Goal: Book appointment/travel/reservation

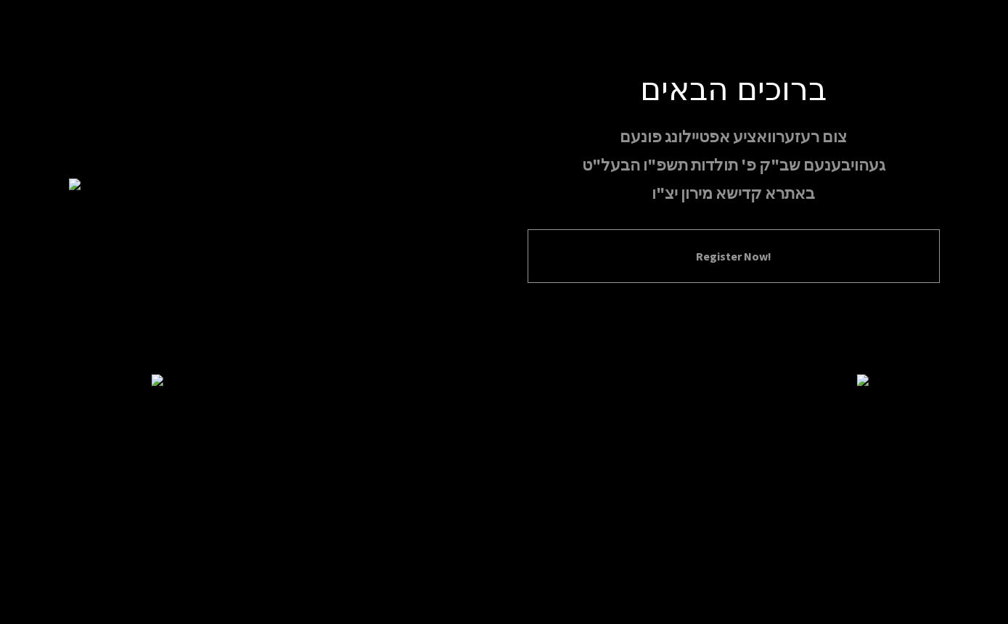
click at [579, 265] on button "Register Now!" at bounding box center [734, 256] width 376 height 17
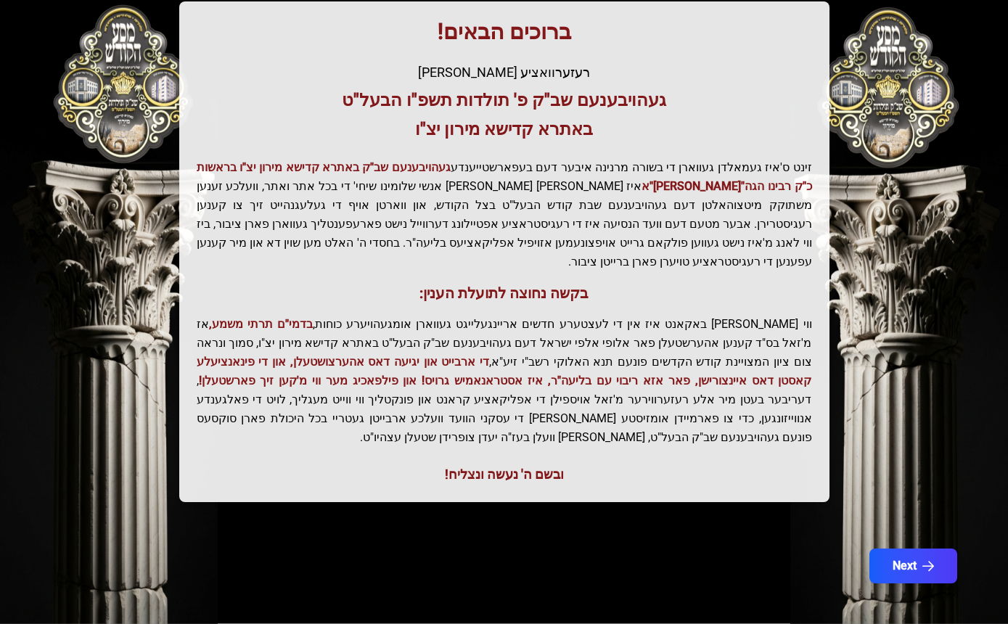
scroll to position [256, 0]
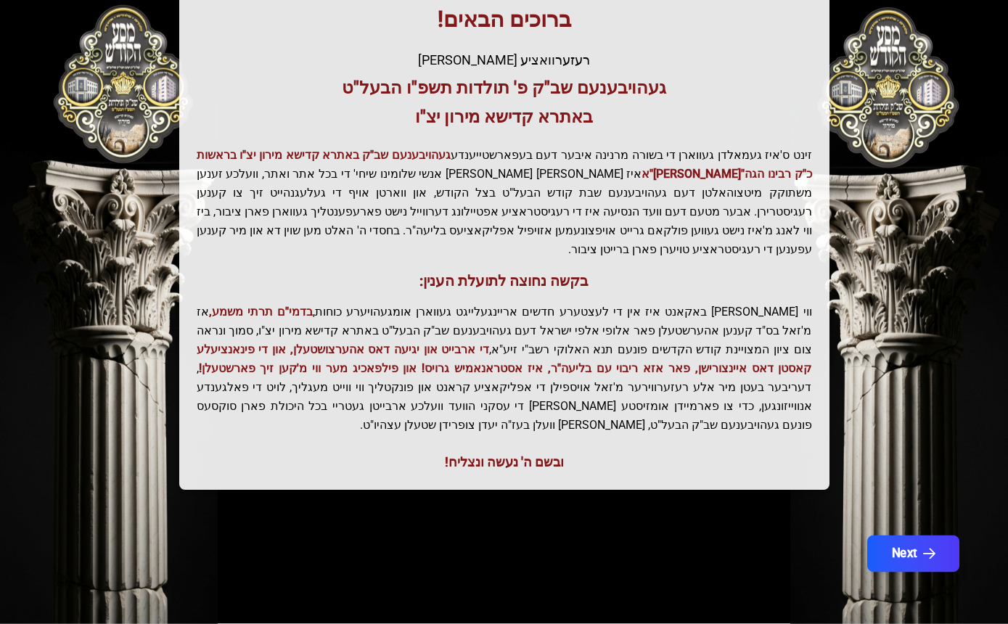
click at [926, 549] on icon "button" at bounding box center [929, 555] width 12 height 12
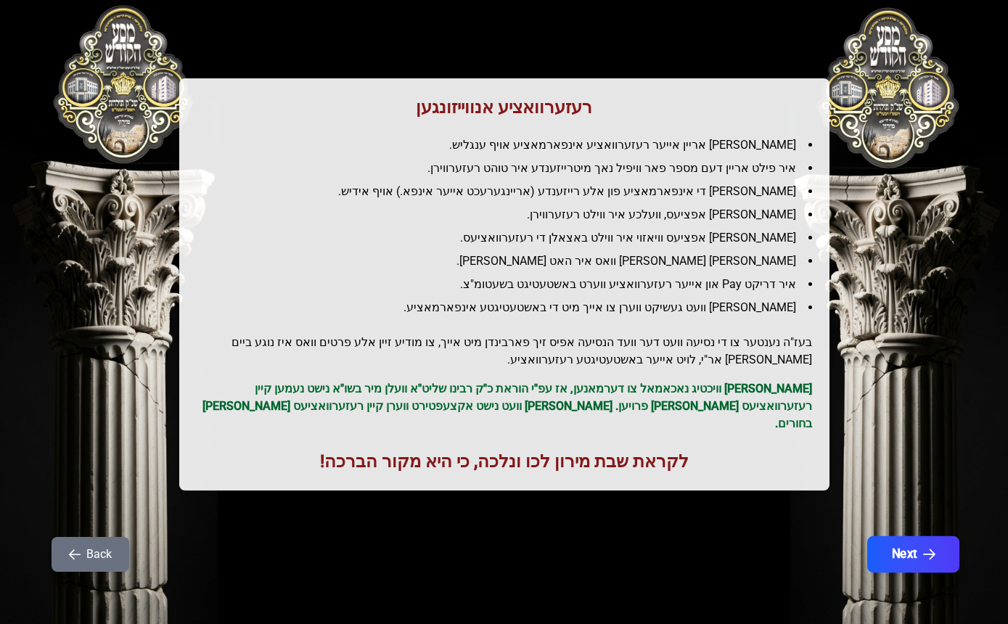
click at [919, 537] on button "Next" at bounding box center [913, 555] width 92 height 36
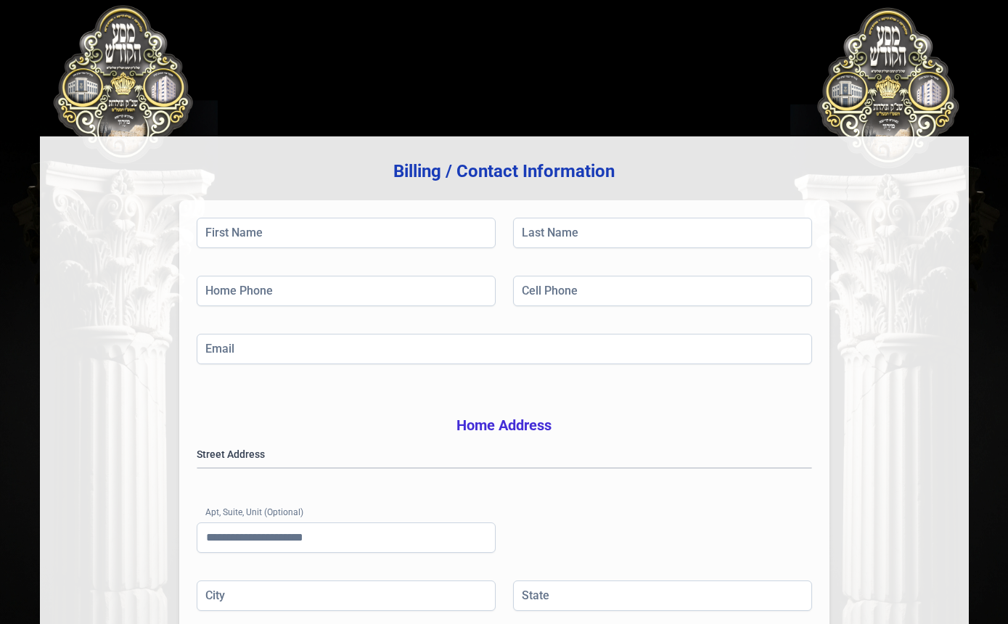
scroll to position [0, 0]
